Goal: Task Accomplishment & Management: Manage account settings

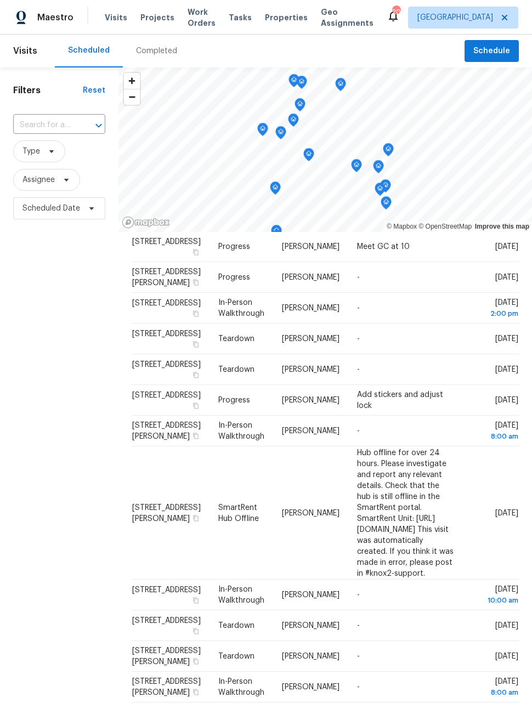
scroll to position [198, 21]
click at [460, 355] on td "-" at bounding box center [405, 339] width 115 height 31
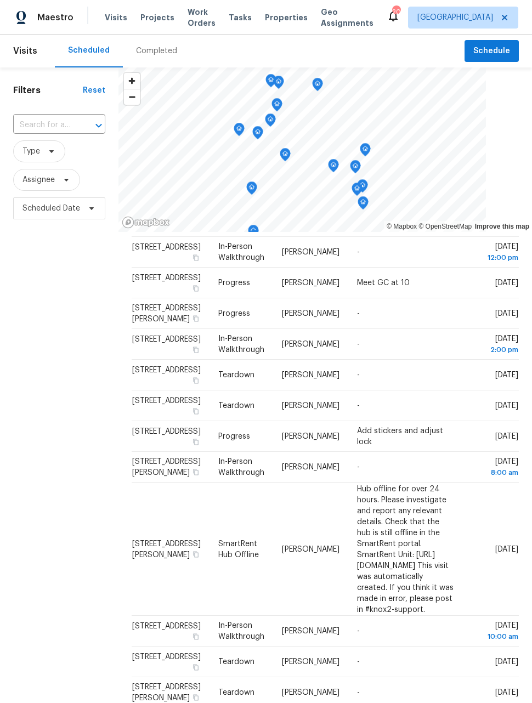
scroll to position [162, 21]
click at [0, 0] on icon at bounding box center [0, 0] width 0 height 0
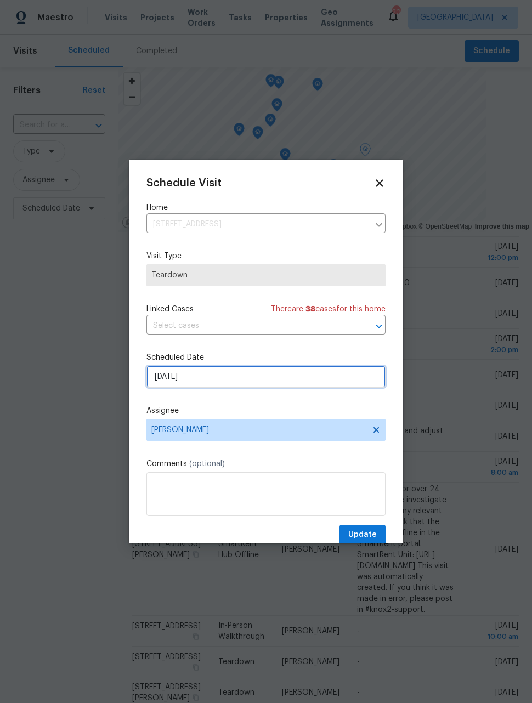
click at [280, 380] on input "[DATE]" at bounding box center [265, 377] width 239 height 22
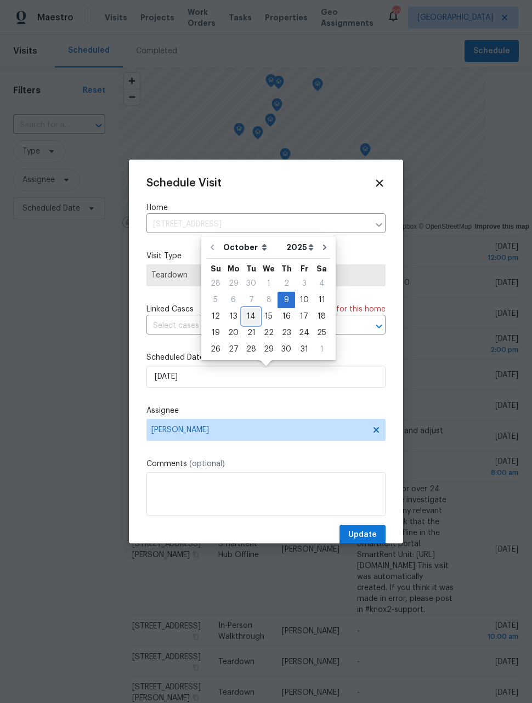
click at [245, 318] on div "14" at bounding box center [252, 316] width 18 height 15
type input "10/14/2025"
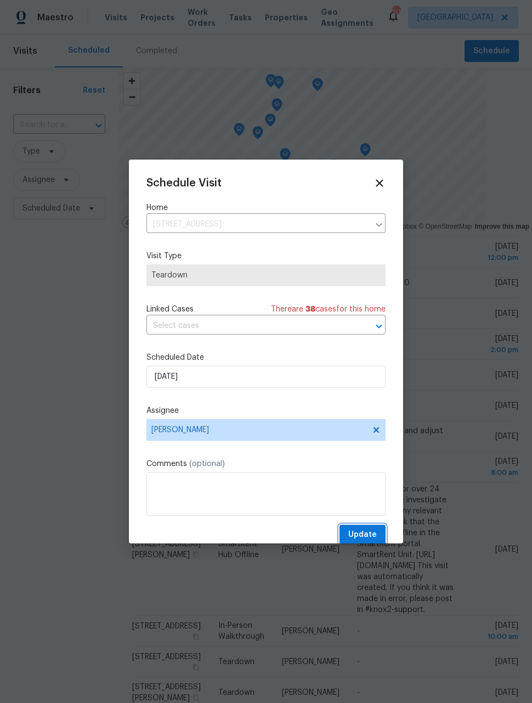
click at [365, 538] on span "Update" at bounding box center [362, 535] width 29 height 14
